Goal: Check status: Check status

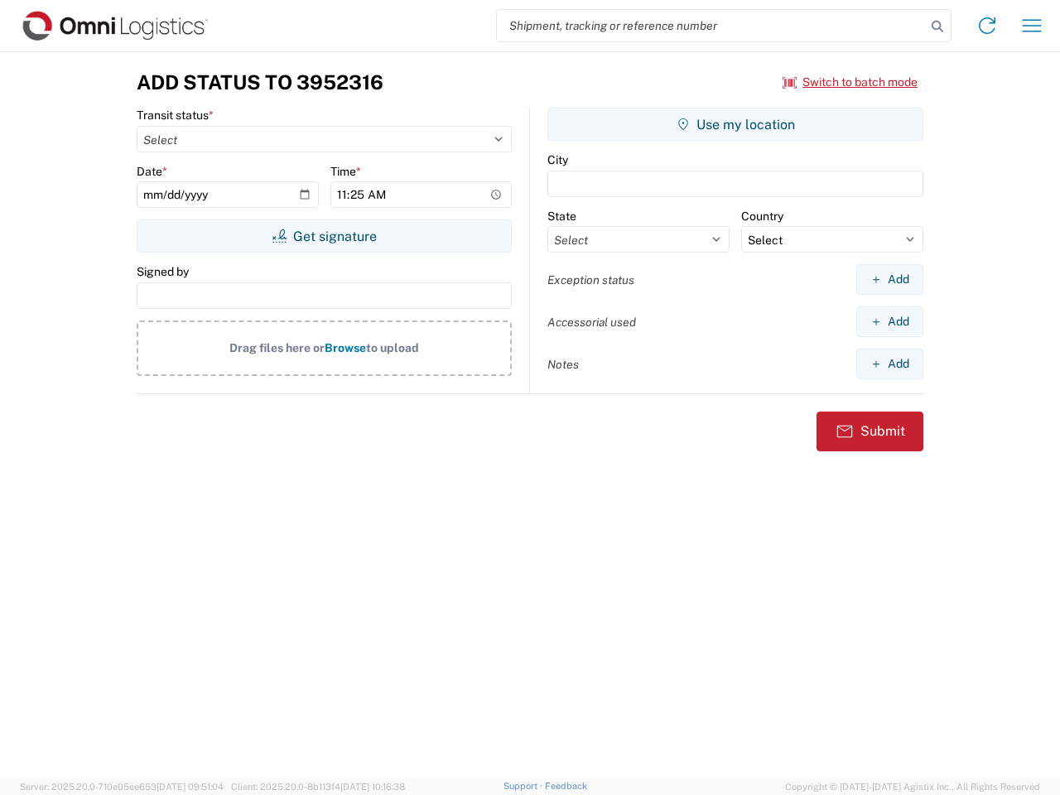
click at [711, 26] on input "search" at bounding box center [711, 25] width 429 height 31
click at [937, 26] on icon at bounding box center [937, 26] width 23 height 23
click at [987, 26] on icon at bounding box center [987, 25] width 26 height 26
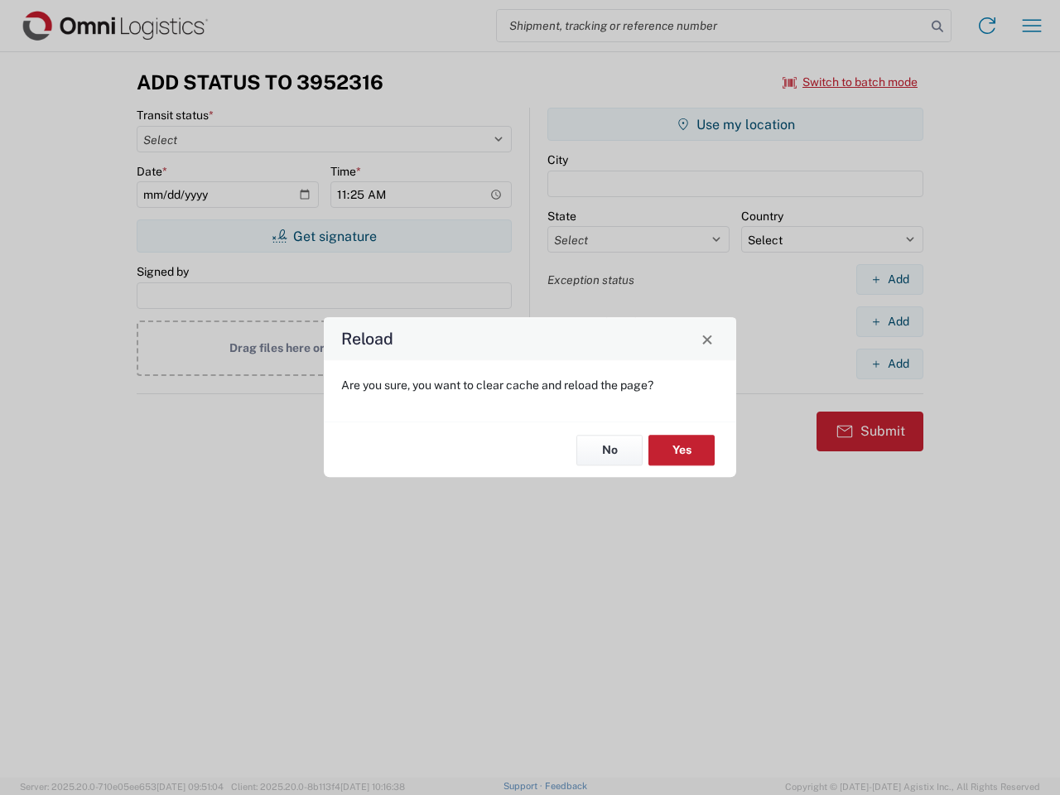
click at [1032, 26] on div "Reload Are you sure, you want to clear cache and reload the page? No Yes" at bounding box center [530, 397] width 1060 height 795
click at [850, 82] on div "Reload Are you sure, you want to clear cache and reload the page? No Yes" at bounding box center [530, 397] width 1060 height 795
click at [324, 236] on div "Reload Are you sure, you want to clear cache and reload the page? No Yes" at bounding box center [530, 397] width 1060 height 795
click at [735, 124] on div "Reload Are you sure, you want to clear cache and reload the page? No Yes" at bounding box center [530, 397] width 1060 height 795
click at [889, 279] on div "Reload Are you sure, you want to clear cache and reload the page? No Yes" at bounding box center [530, 397] width 1060 height 795
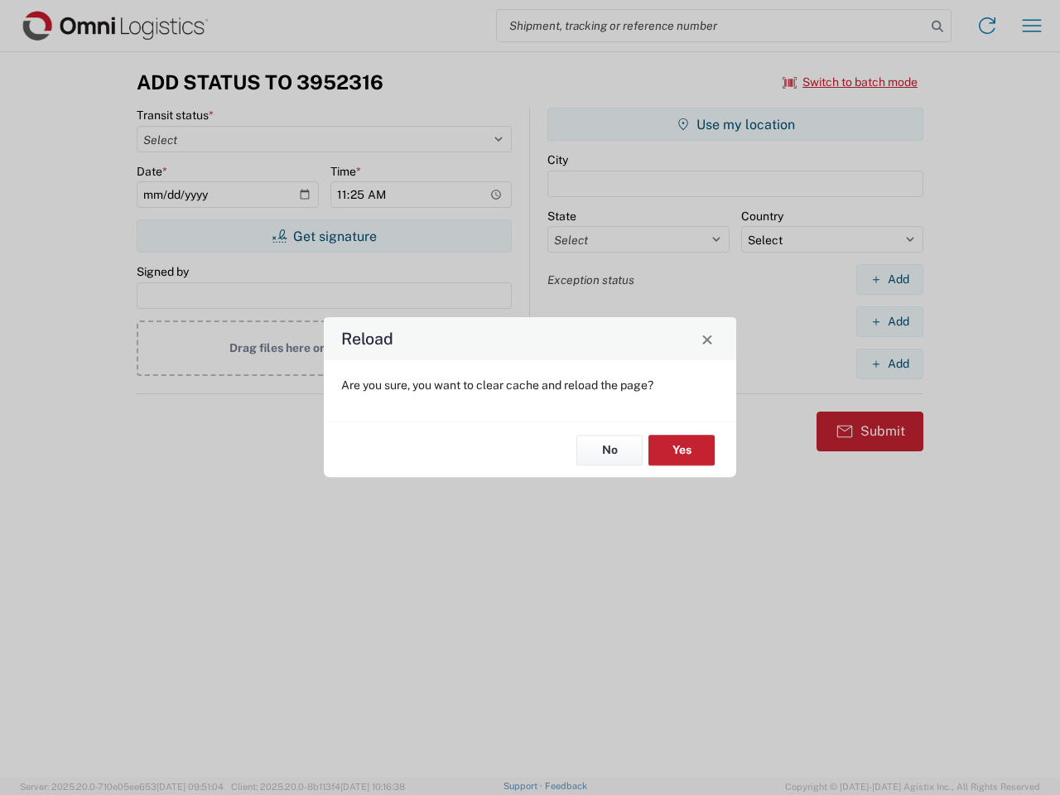
click at [889, 321] on div "Reload Are you sure, you want to clear cache and reload the page? No Yes" at bounding box center [530, 397] width 1060 height 795
click at [889, 364] on div "Reload Are you sure, you want to clear cache and reload the page? No Yes" at bounding box center [530, 397] width 1060 height 795
